Goal: Entertainment & Leisure: Consume media (video, audio)

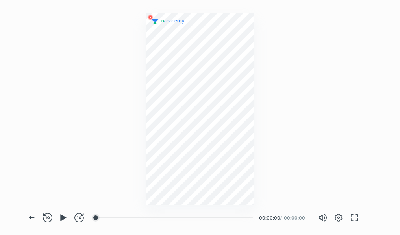
scroll to position [235, 400]
click at [292, 137] on div at bounding box center [200, 102] width 400 height 205
drag, startPoint x: 61, startPoint y: 217, endPoint x: 103, endPoint y: 218, distance: 41.3
click at [103, 218] on div "Back REWIND (J) PAUSE (K) FORWARD (L) 00:16 00:00:06 / 00:10:40 Volume (M) 100%…" at bounding box center [201, 218] width 354 height 35
click at [103, 218] on div at bounding box center [102, 218] width 6 height 6
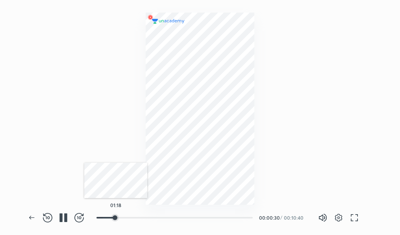
drag, startPoint x: 103, startPoint y: 218, endPoint x: 116, endPoint y: 216, distance: 13.2
click at [116, 216] on div at bounding box center [115, 218] width 6 height 6
drag, startPoint x: 116, startPoint y: 216, endPoint x: 121, endPoint y: 151, distance: 65.5
click at [121, 151] on div "Back REWIND (J) PAUSE (K) FORWARD (L) 01:18 00:01:19 / 00:10:40 Volume (M) 100%…" at bounding box center [200, 117] width 400 height 235
click at [203, 215] on div at bounding box center [202, 218] width 6 height 6
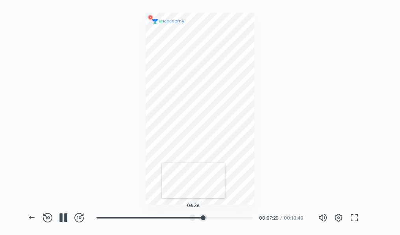
click at [193, 216] on div at bounding box center [192, 218] width 6 height 6
click at [122, 215] on div at bounding box center [121, 218] width 6 height 6
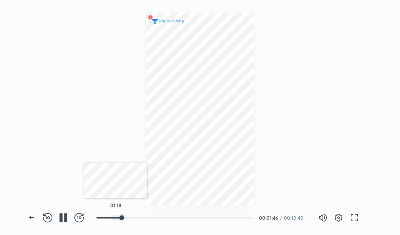
click at [116, 215] on div at bounding box center [115, 218] width 6 height 6
click at [238, 221] on div "09:38" at bounding box center [174, 218] width 156 height 8
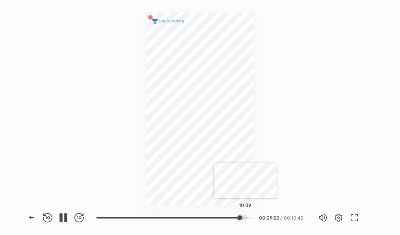
click at [245, 218] on div at bounding box center [244, 218] width 6 height 6
